Goal: Task Accomplishment & Management: Manage account settings

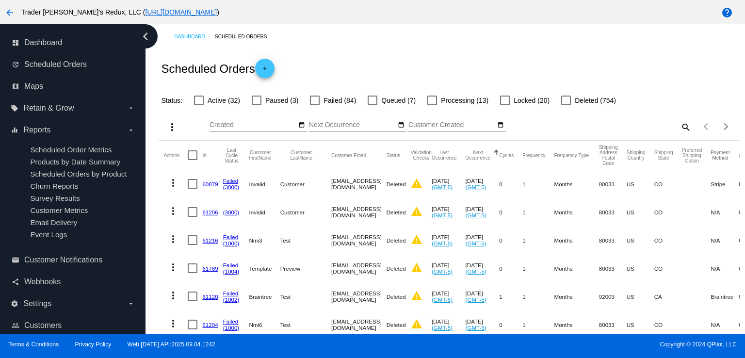
click at [54, 189] on span "Churn Reports" at bounding box center [54, 186] width 48 height 8
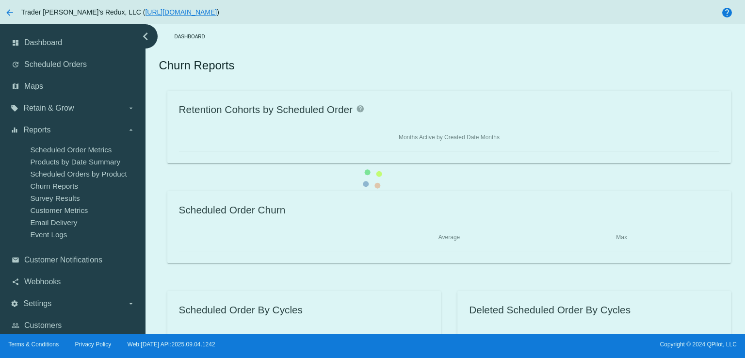
click at [159, 160] on div "Retention Cohorts by Scheduled Order help Months Active by Created Date Months …" at bounding box center [449, 227] width 580 height 272
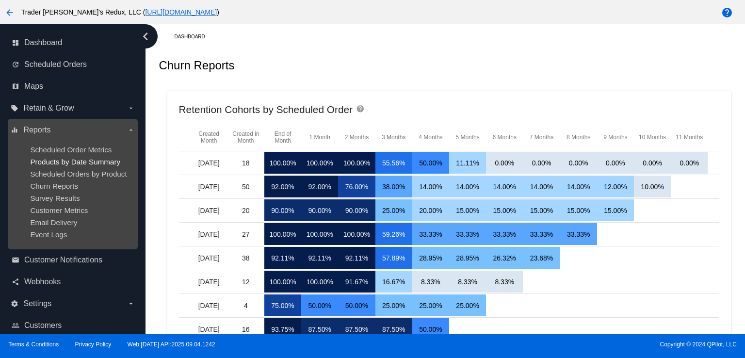
click at [58, 164] on span "Products by Date Summary" at bounding box center [75, 162] width 90 height 8
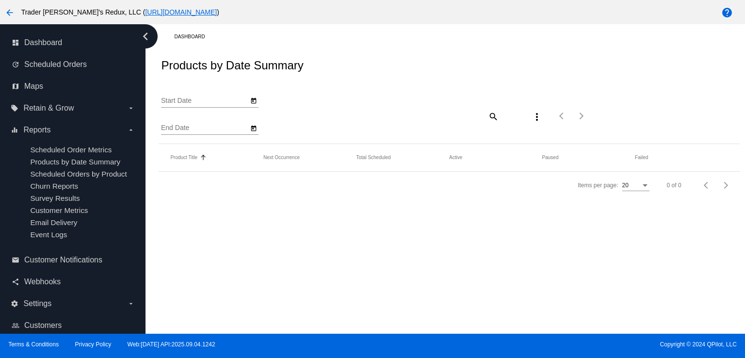
type input "[DATE]"
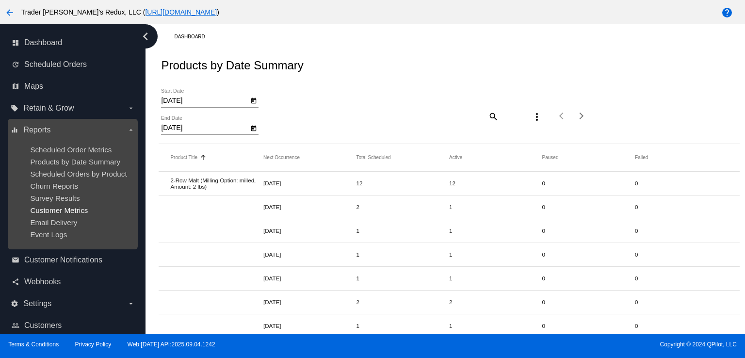
click at [53, 214] on span "Customer Metrics" at bounding box center [59, 210] width 58 height 8
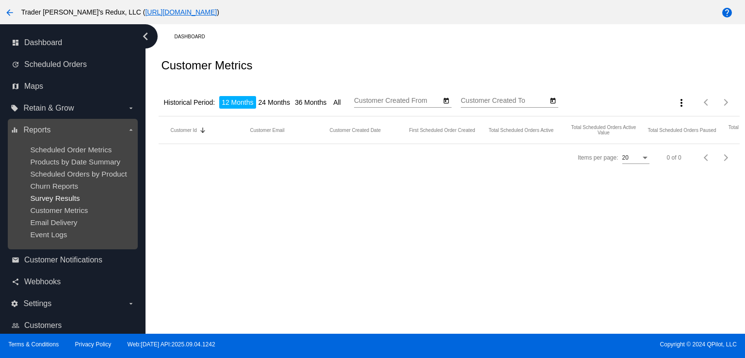
click at [59, 200] on span "Survey Results" at bounding box center [54, 198] width 49 height 8
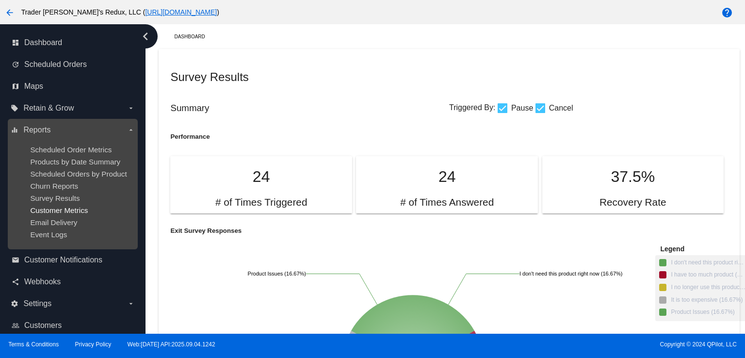
click at [85, 212] on span "Customer Metrics" at bounding box center [59, 210] width 58 height 8
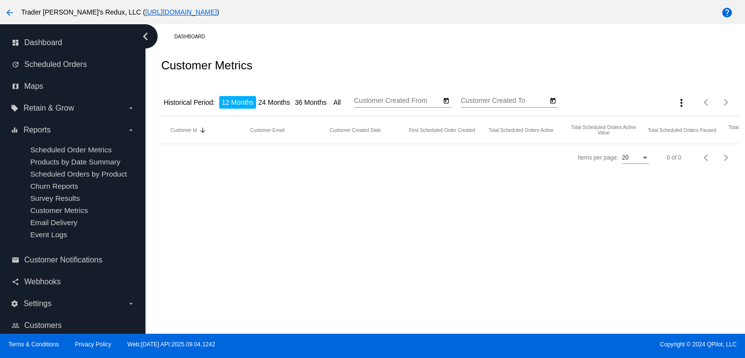
type input "[DATE]"
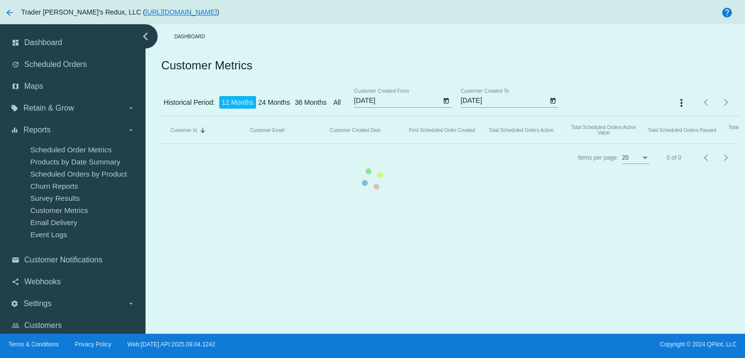
click at [159, 144] on mat-table "Customer Id Sorted by CustomerId descending Customer Email Customer Created Dat…" at bounding box center [449, 130] width 580 height 28
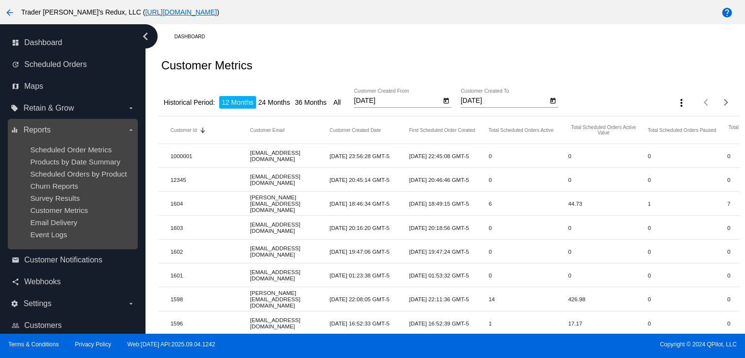
click at [78, 179] on ul "Scheduled Order Metrics Products by Date Summary Scheduled Orders by Product Ch…" at bounding box center [73, 192] width 124 height 109
click at [76, 141] on ul "Scheduled Order Metrics Products by Date Summary Scheduled Orders by Product Ch…" at bounding box center [73, 192] width 124 height 109
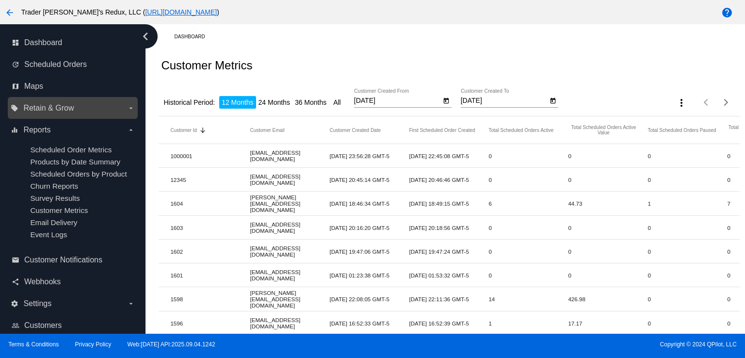
click at [74, 115] on label "local_offer Retain & Grow arrow_drop_down" at bounding box center [73, 108] width 124 height 16
click at [0, 0] on input "local_offer Retain & Grow arrow_drop_down" at bounding box center [0, 0] width 0 height 0
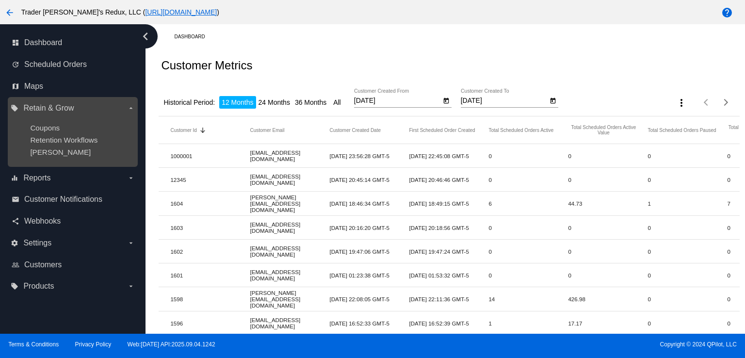
click at [74, 115] on label "local_offer Retain & Grow arrow_drop_down" at bounding box center [73, 108] width 124 height 16
click at [0, 0] on input "local_offer Retain & Grow arrow_drop_down" at bounding box center [0, 0] width 0 height 0
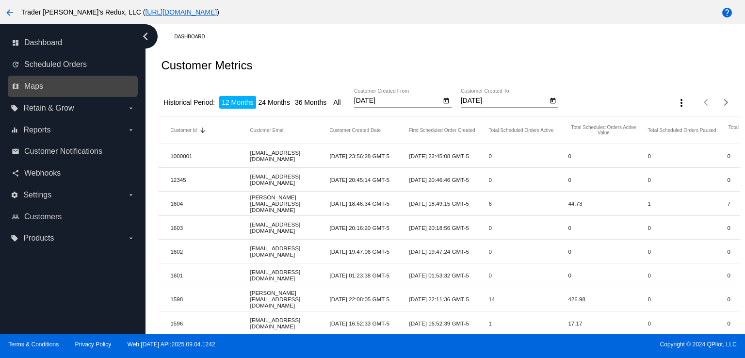
click at [115, 90] on link "map Maps" at bounding box center [73, 87] width 123 height 16
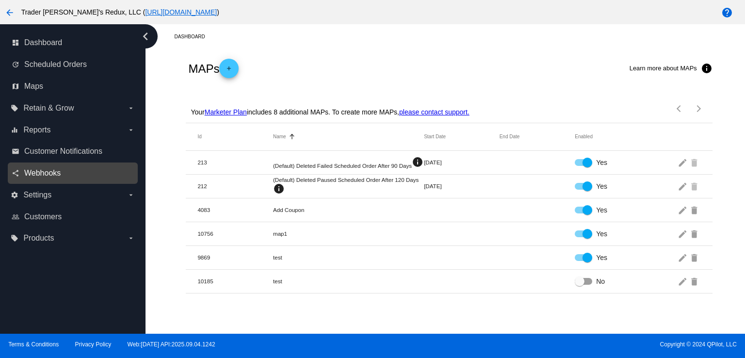
click at [50, 173] on span "Webhooks" at bounding box center [42, 173] width 36 height 9
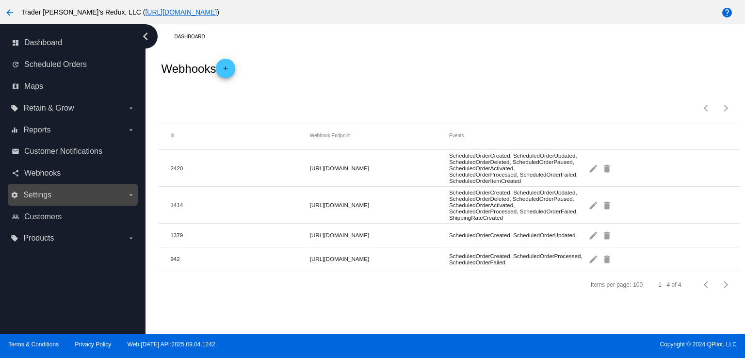
click at [52, 196] on label "settings Settings arrow_drop_down" at bounding box center [73, 195] width 124 height 16
click at [0, 0] on input "settings Settings arrow_drop_down" at bounding box center [0, 0] width 0 height 0
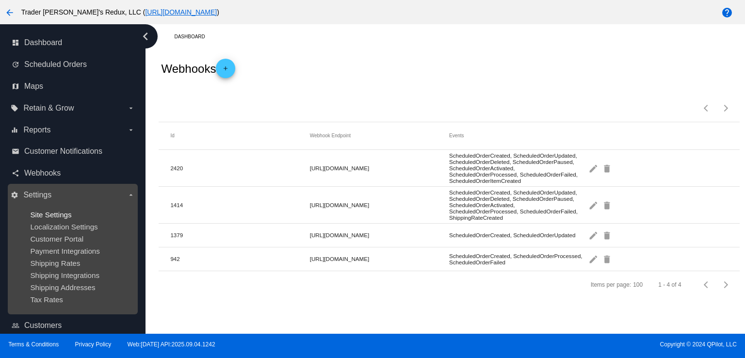
click at [64, 216] on span "Site Settings" at bounding box center [50, 214] width 41 height 8
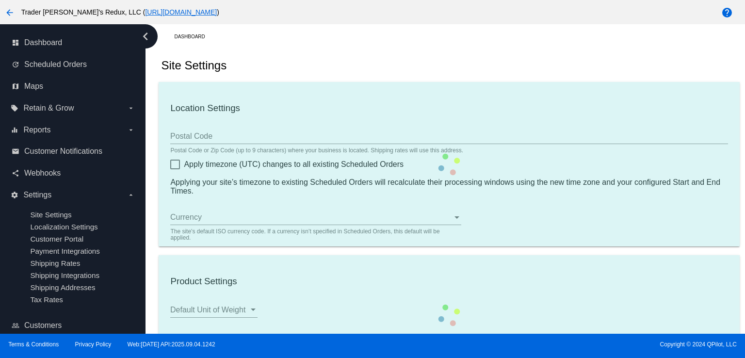
type input "80034"
checkbox input "true"
type input "09:00"
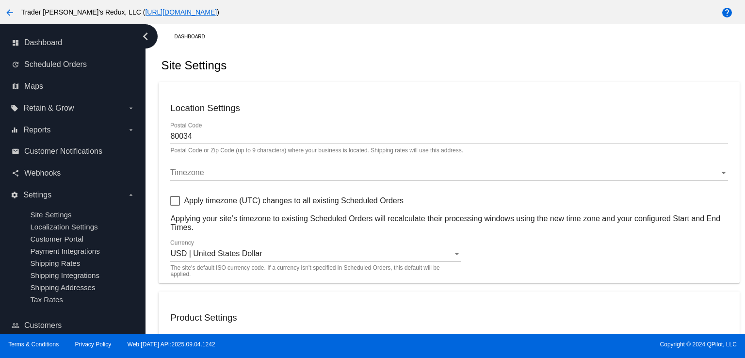
checkbox input "true"
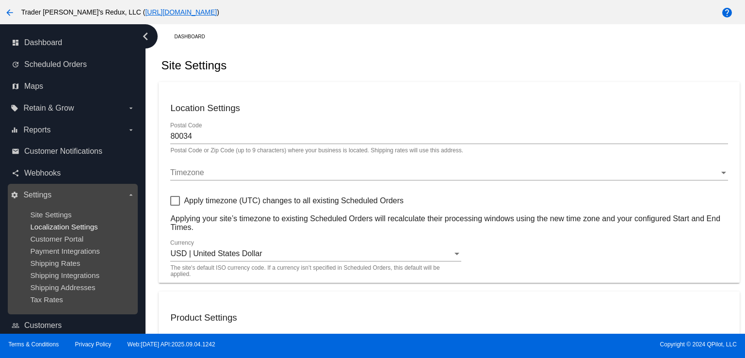
click at [56, 231] on span "Localization Settings" at bounding box center [63, 227] width 67 height 8
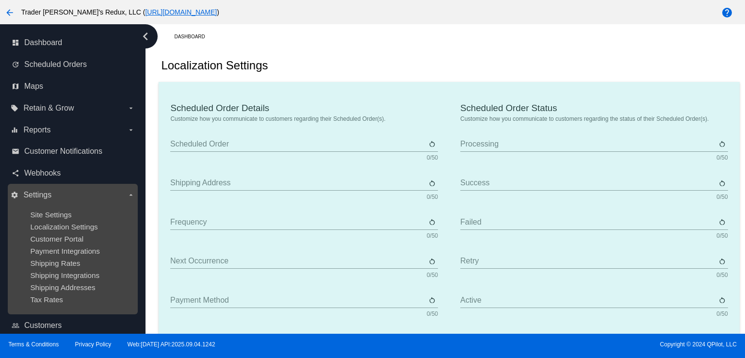
click at [68, 246] on ul "Site Settings Localization Settings Customer Portal Payment Integrations Shippi…" at bounding box center [73, 257] width 124 height 109
type input "Scheduled Order"
type input "Shipping address"
type input "Frequency"
type input "Next occurrence"
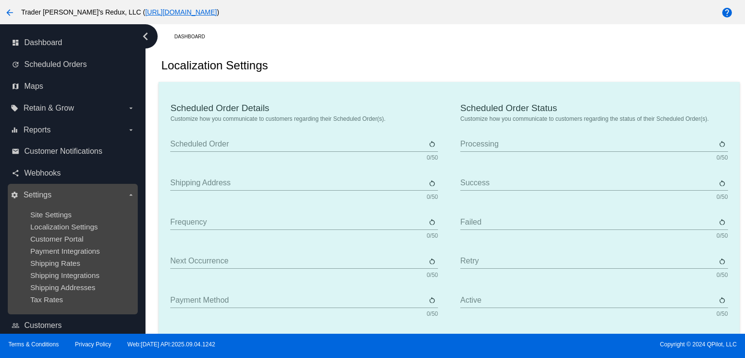
type input "Payment method"
type input "Product"
type input "Quantity"
type input "Price"
type input "Out of stock"
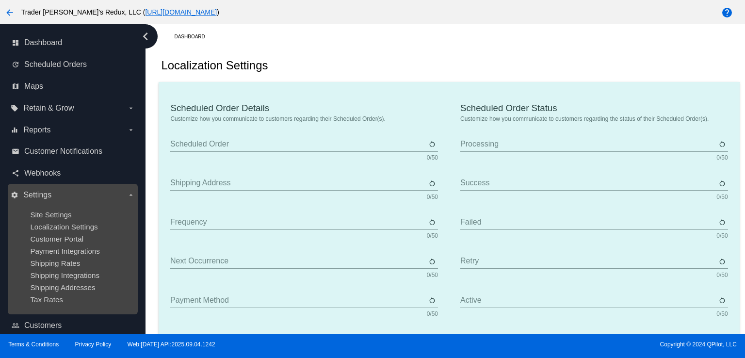
type input "Subtotal"
type input "Shipping"
type input "Tax"
type input "TBD"
type input "Total"
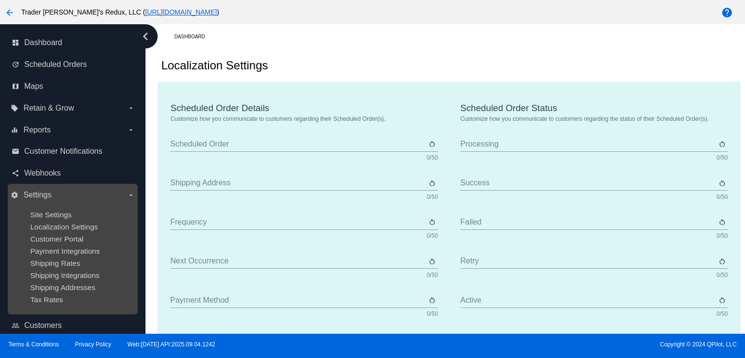
type input "No payment method"
type input "Subscribe"
click at [72, 255] on div "Payment Integrations" at bounding box center [80, 251] width 100 height 8
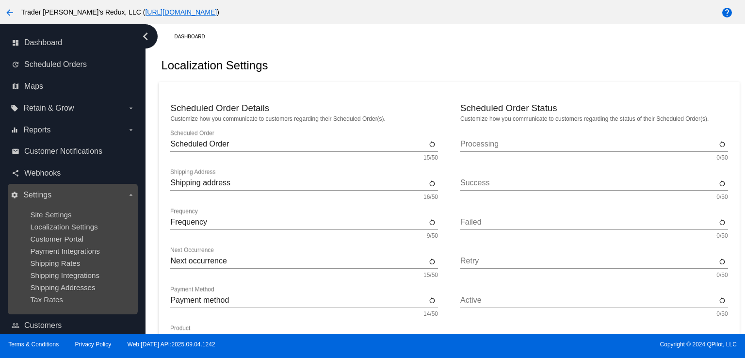
click at [72, 267] on div "Shipping Rates" at bounding box center [80, 263] width 100 height 8
click at [73, 275] on span "Shipping Integrations" at bounding box center [64, 275] width 69 height 8
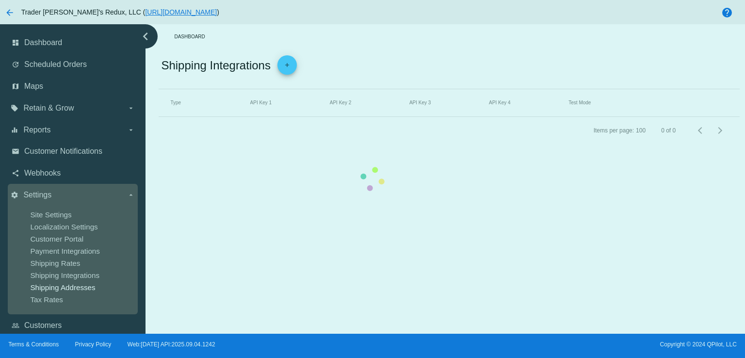
click at [76, 291] on div "dashboard Dashboard update Scheduled Orders map Maps local_offer Retain & Grow …" at bounding box center [372, 178] width 745 height 309
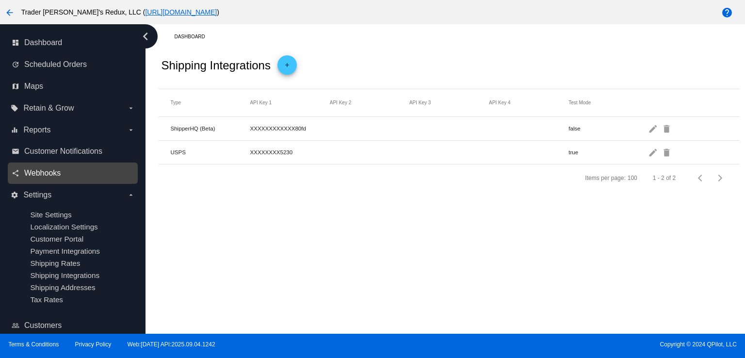
click at [31, 174] on span "Webhooks" at bounding box center [42, 173] width 36 height 9
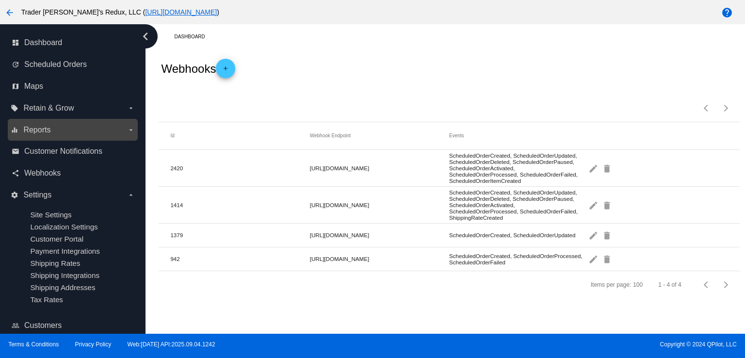
click at [55, 139] on div "equalizer Reports arrow_drop_down" at bounding box center [73, 130] width 130 height 22
click at [50, 121] on div "equalizer Reports arrow_drop_down" at bounding box center [73, 130] width 130 height 22
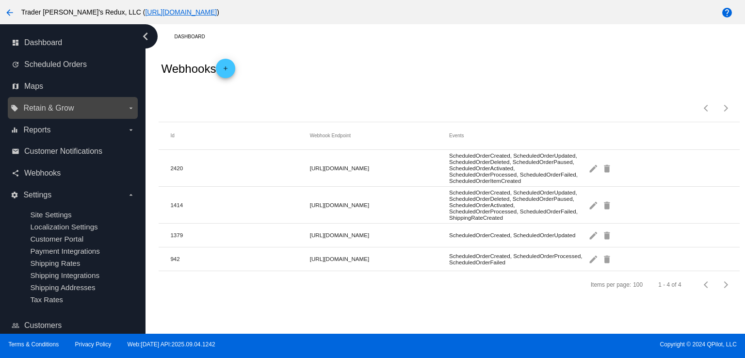
click at [52, 110] on span "Retain & Grow" at bounding box center [48, 108] width 50 height 9
click at [0, 0] on input "local_offer Retain & Grow arrow_drop_down" at bounding box center [0, 0] width 0 height 0
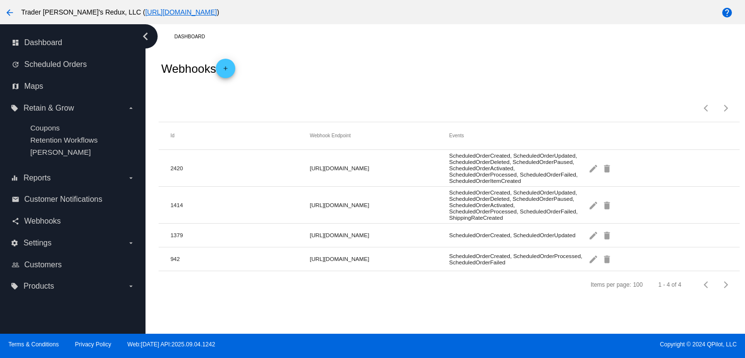
click at [359, 357] on div "arrow_back Trader [PERSON_NAME]'s Redux, LLC ( [URL][DOMAIN_NAME] ) help dashbo…" at bounding box center [372, 179] width 745 height 358
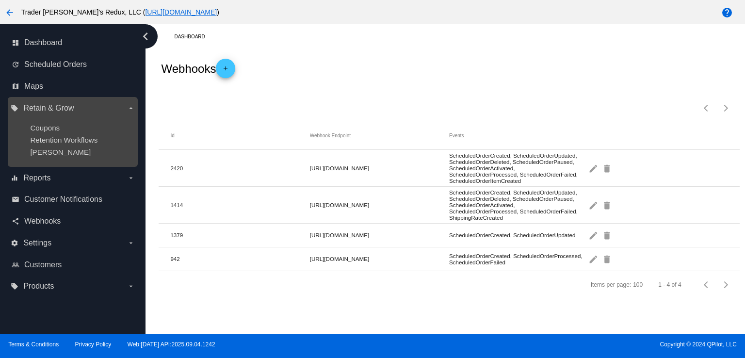
click at [22, 155] on ul "Coupons Retention Workflows [PERSON_NAME]" at bounding box center [73, 140] width 124 height 48
click at [72, 132] on ul "Coupons Retention Workflows [PERSON_NAME]" at bounding box center [73, 140] width 124 height 48
click at [70, 127] on div "Coupons" at bounding box center [80, 128] width 100 height 8
click at [62, 142] on span "Retention Workflows" at bounding box center [63, 140] width 67 height 8
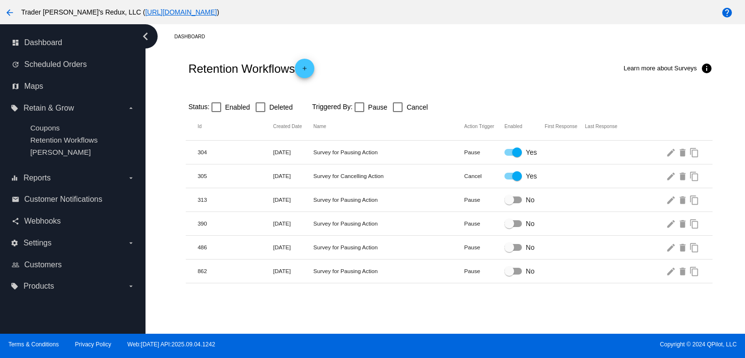
click at [463, 85] on div "Retention Workflows add Learn more about Surveys info" at bounding box center [449, 68] width 526 height 39
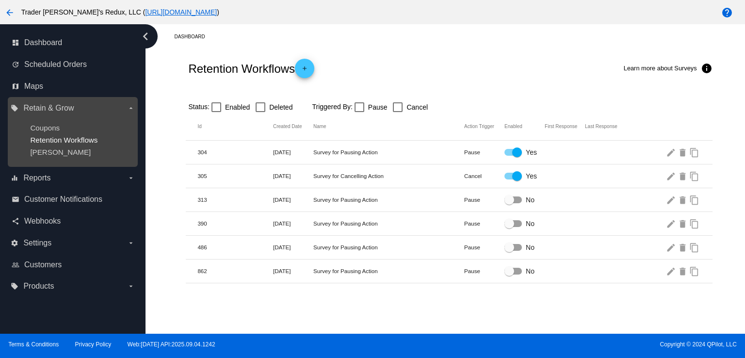
click at [59, 140] on span "Retention Workflows" at bounding box center [63, 140] width 67 height 8
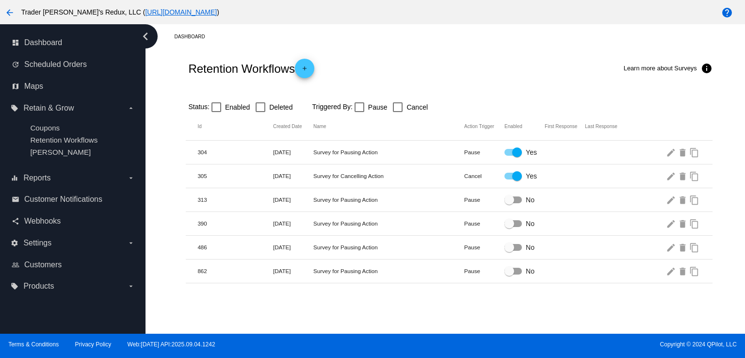
click at [474, 59] on div "Retention Workflows add Learn more about Surveys info" at bounding box center [449, 68] width 526 height 39
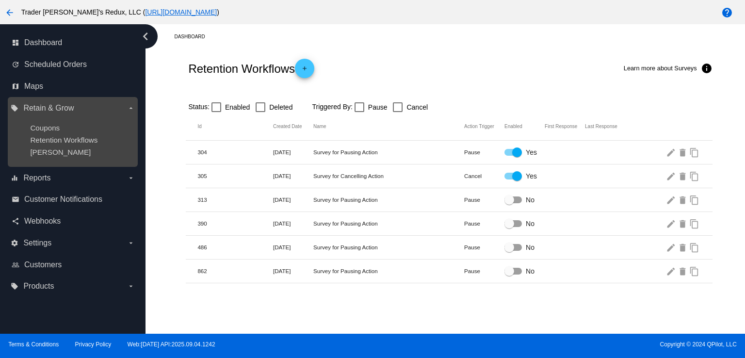
click at [37, 144] on div "Retention Workflows" at bounding box center [80, 140] width 100 height 8
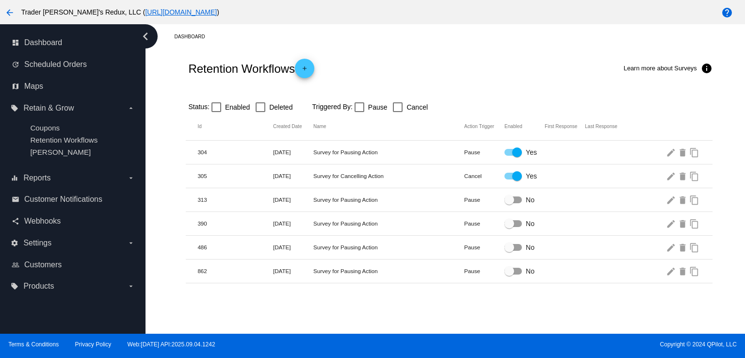
drag, startPoint x: 447, startPoint y: 71, endPoint x: 370, endPoint y: 92, distance: 79.8
click at [423, 80] on div "Retention Workflows add Learn more about Surveys info" at bounding box center [449, 68] width 526 height 39
click at [31, 32] on div "dashboard Dashboard" at bounding box center [73, 43] width 130 height 22
drag, startPoint x: 33, startPoint y: 43, endPoint x: 168, endPoint y: 43, distance: 134.8
click at [33, 44] on span "Dashboard" at bounding box center [43, 42] width 38 height 9
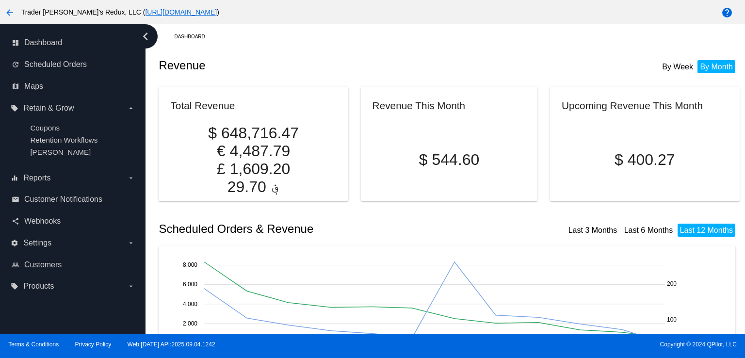
drag, startPoint x: 365, startPoint y: 127, endPoint x: 394, endPoint y: 135, distance: 30.2
click at [365, 127] on mat-card "Revenue This Month $ 544.60" at bounding box center [449, 144] width 177 height 114
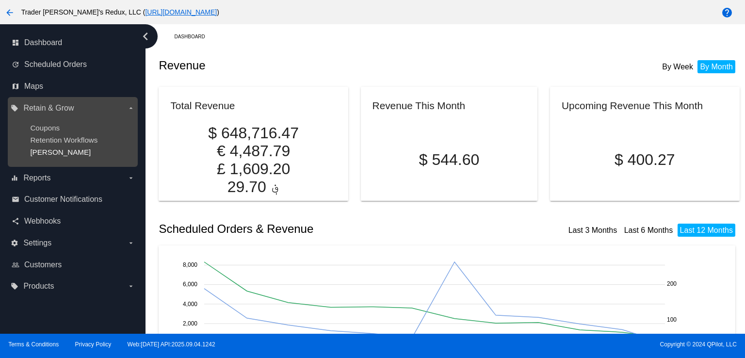
click at [55, 148] on span "[PERSON_NAME]" at bounding box center [60, 152] width 61 height 8
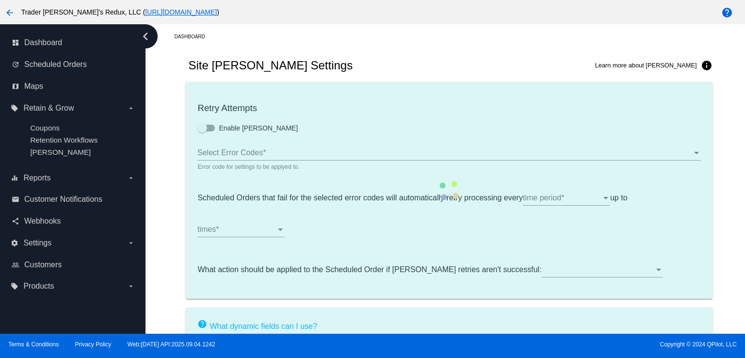
type input "If no changes are made, we will automatically retry processing your {{Scheduled…"
type input "If no changes are made, we will automatically {{DunningAction}} your {{Schedule…"
type input "Your {{ScheduledOrder}} was {{DunningAction}}."
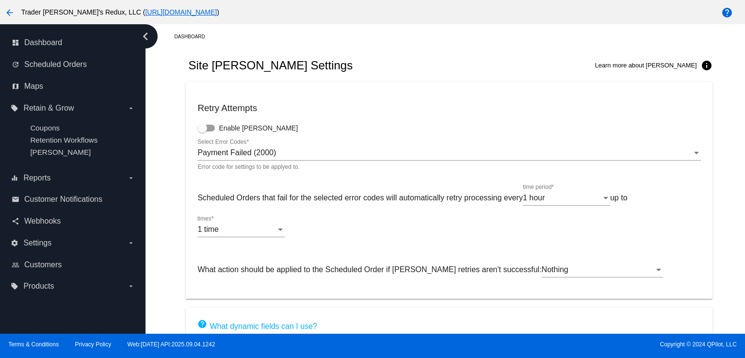
click at [398, 88] on mat-card "Retry Attempts Enable [PERSON_NAME] Payment Failed (2000) Select Error Codes * …" at bounding box center [449, 190] width 526 height 217
